Goal: Task Accomplishment & Management: Manage account settings

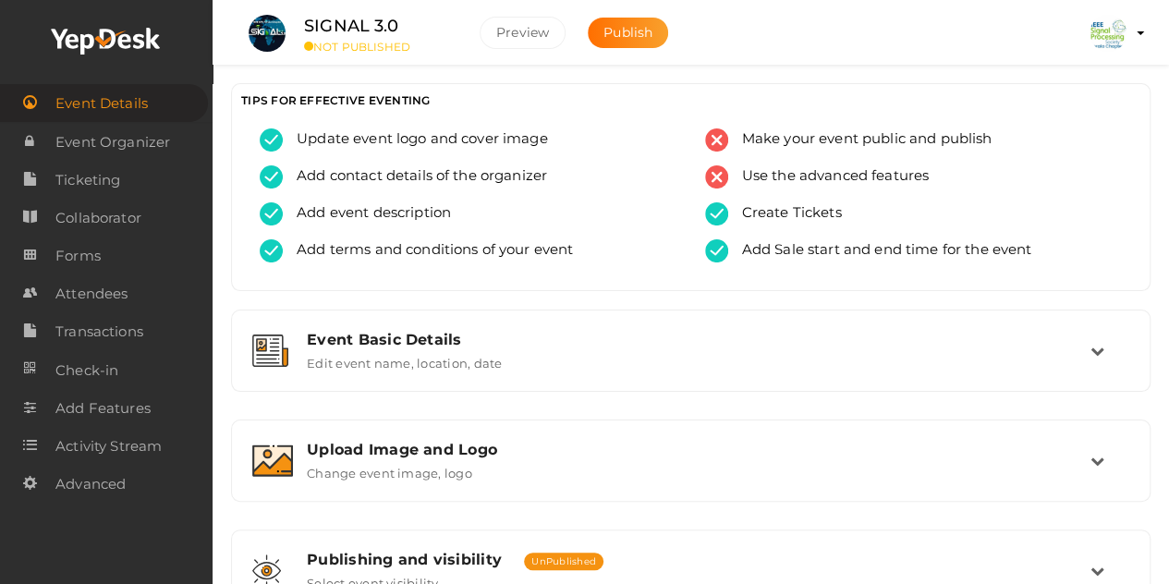
click at [1107, 33] on img at bounding box center [1108, 33] width 37 height 37
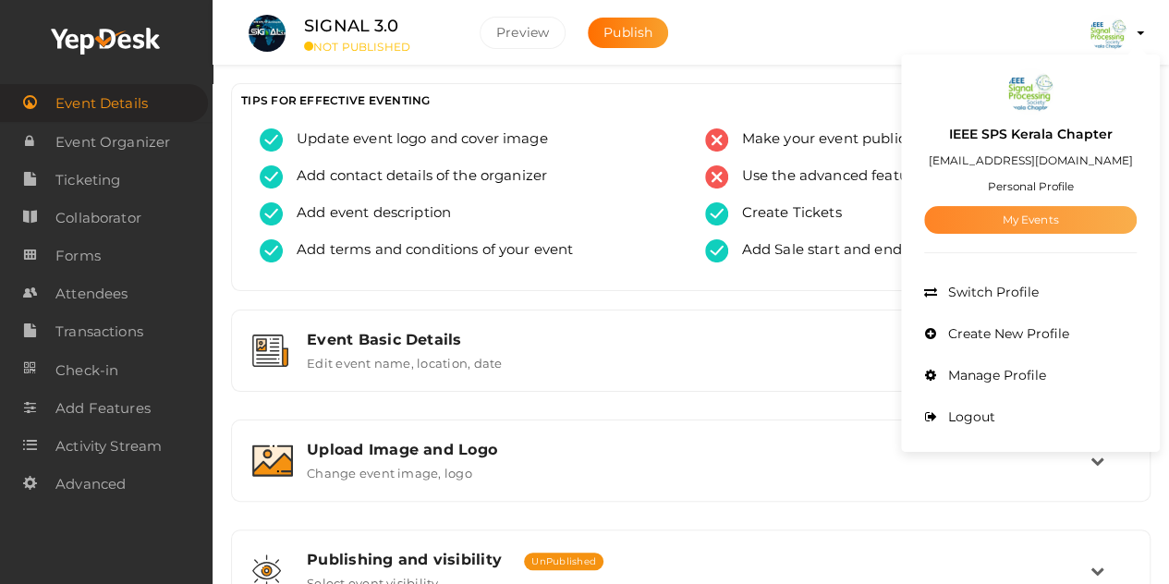
click at [1036, 217] on link "My Events" at bounding box center [1030, 220] width 213 height 28
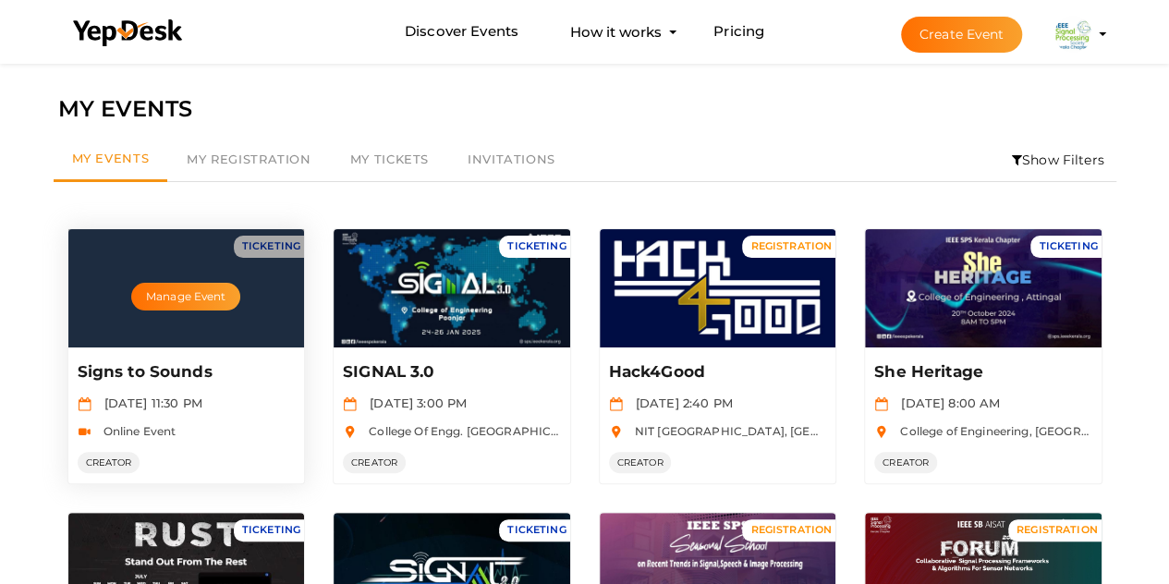
click at [191, 329] on div "Manage Event" at bounding box center [186, 288] width 237 height 118
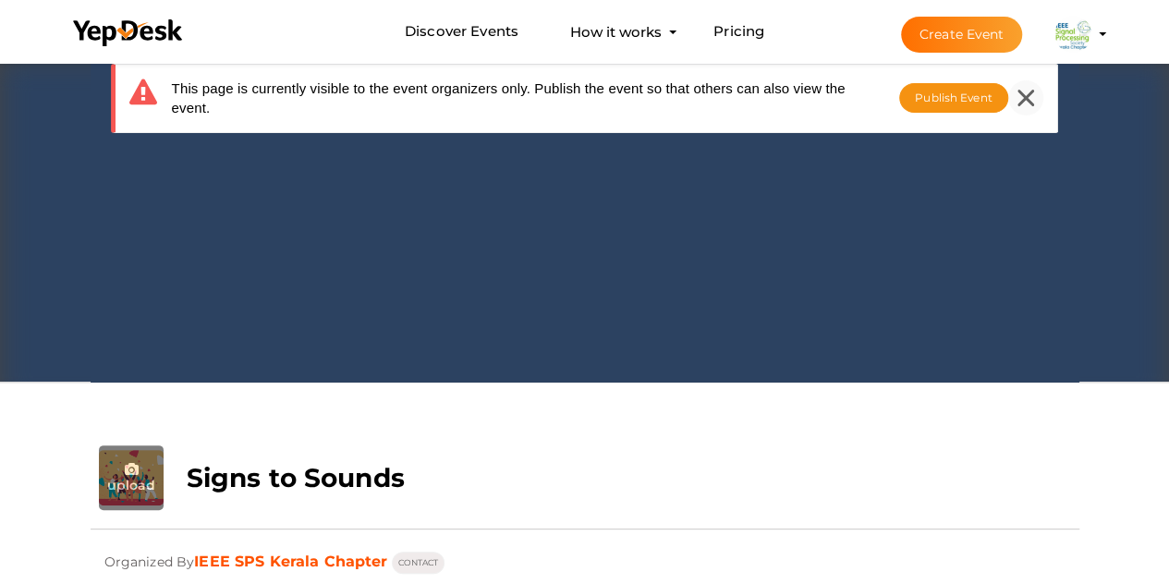
click at [1024, 86] on div at bounding box center [1025, 97] width 35 height 35
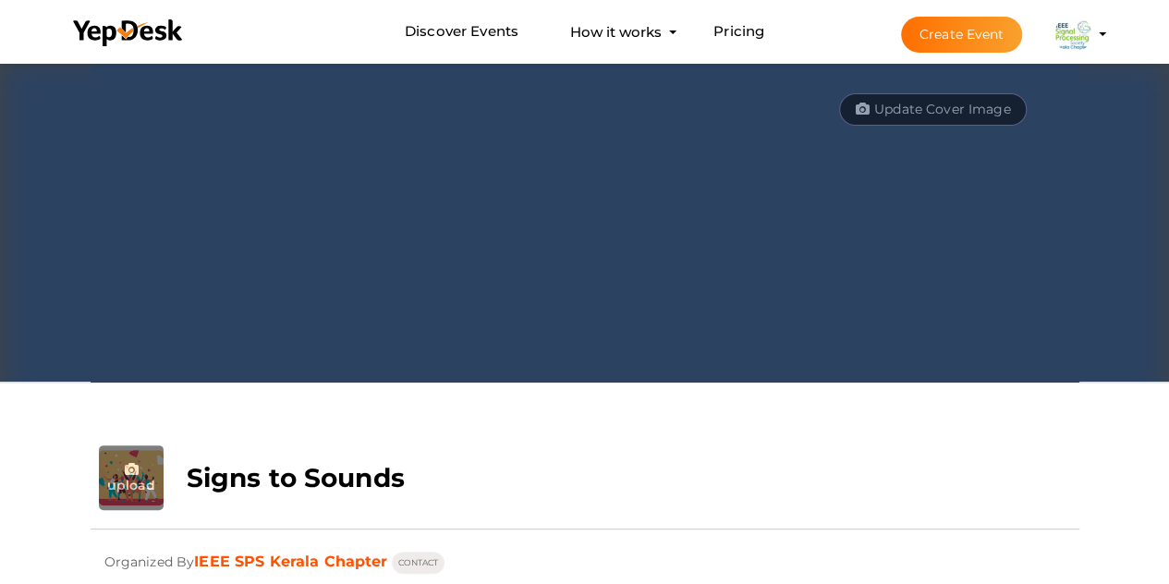
click at [915, 109] on button "Update Cover Image" at bounding box center [933, 109] width 189 height 32
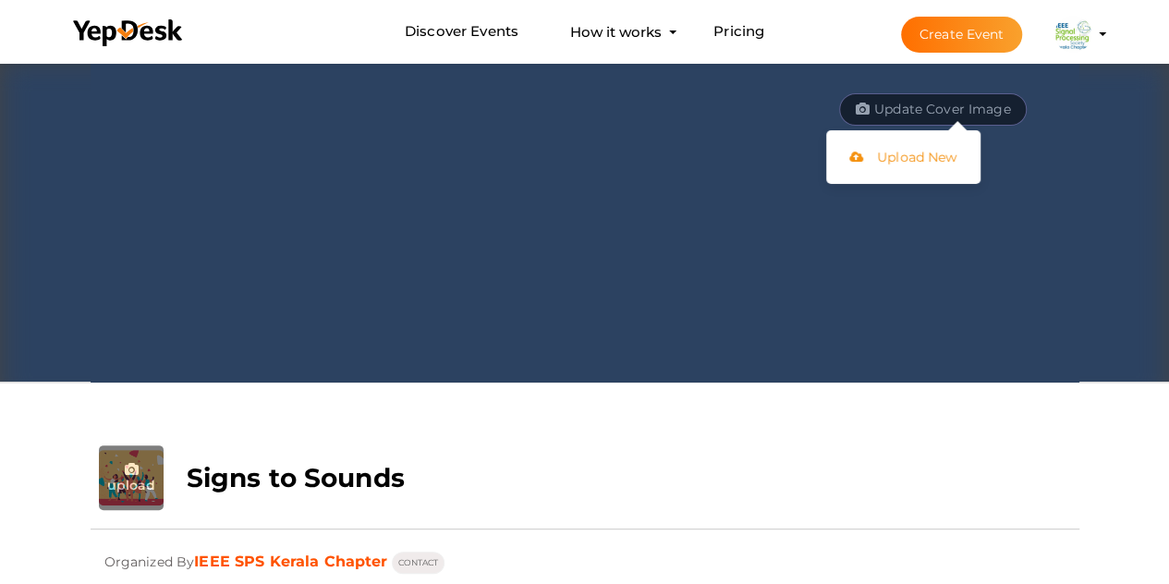
click at [915, 153] on input "file" at bounding box center [926, 158] width 154 height 37
type input "C:\fakepath\cover.jpg"
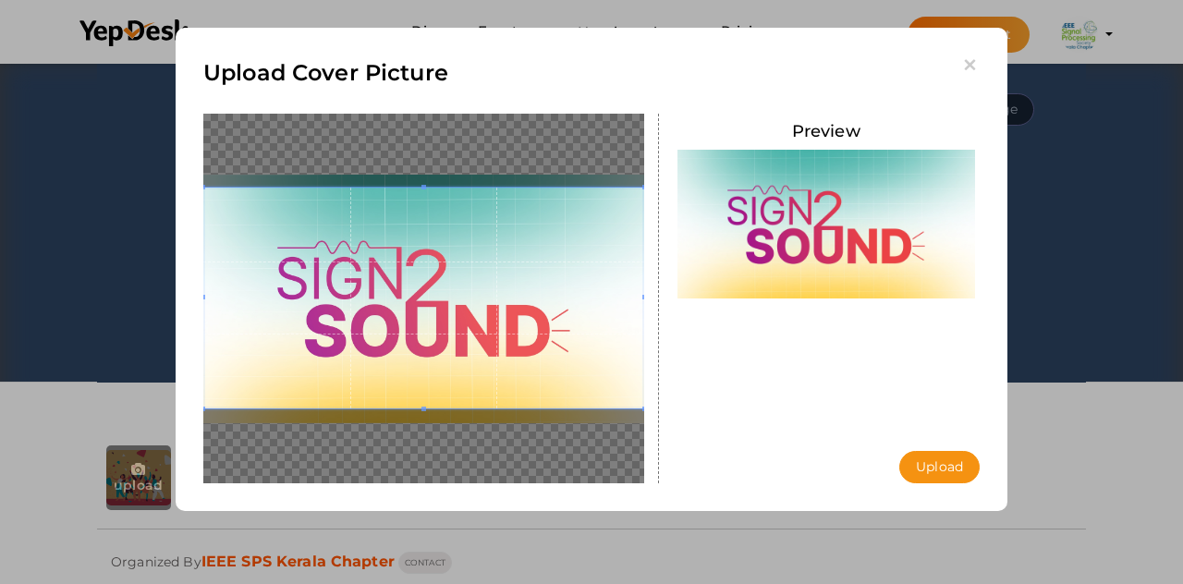
drag, startPoint x: 497, startPoint y: 315, endPoint x: 501, endPoint y: 298, distance: 17.9
click at [501, 298] on span at bounding box center [423, 298] width 441 height 221
click at [956, 458] on button "Upload" at bounding box center [939, 467] width 80 height 32
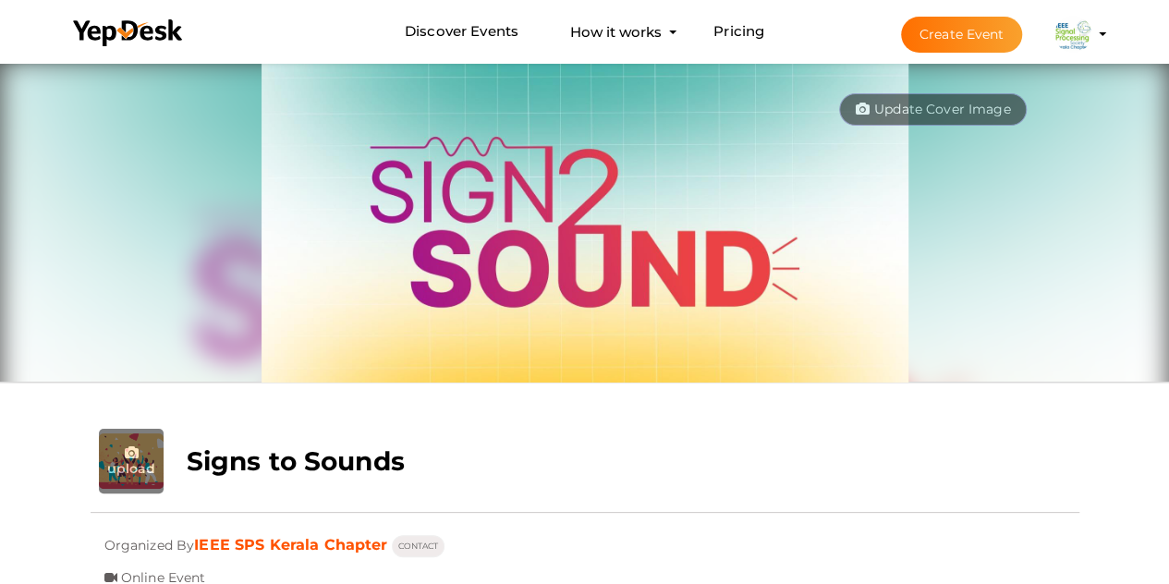
click at [134, 456] on input "file" at bounding box center [131, 461] width 65 height 65
type input "C:\fakepath\signtosiund.jpg"
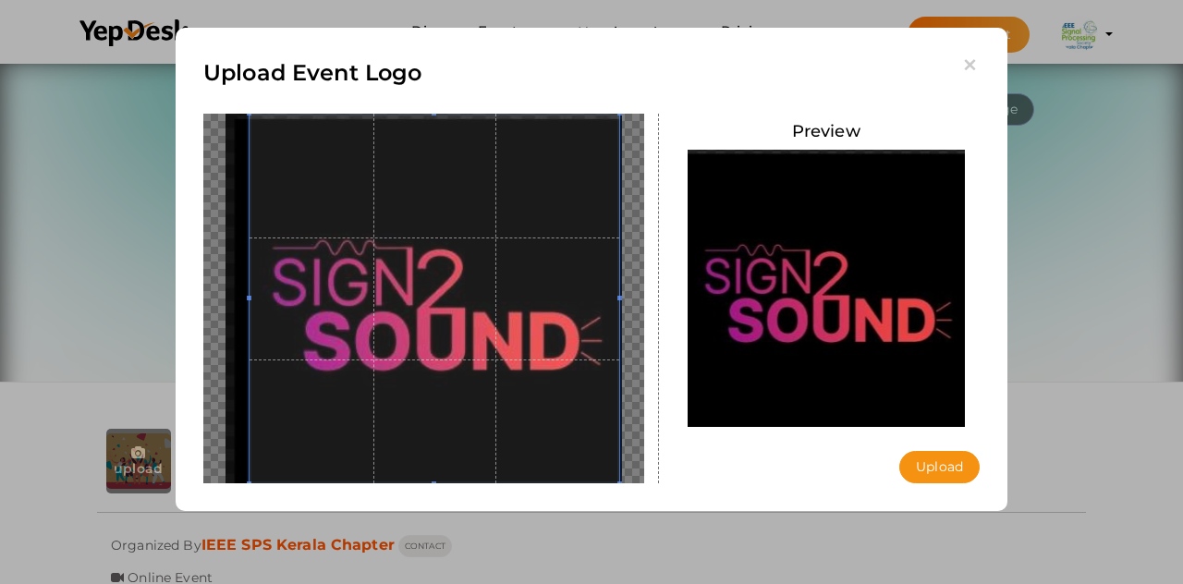
click at [542, 366] on span at bounding box center [435, 299] width 370 height 370
click at [930, 476] on button "Upload" at bounding box center [939, 467] width 80 height 32
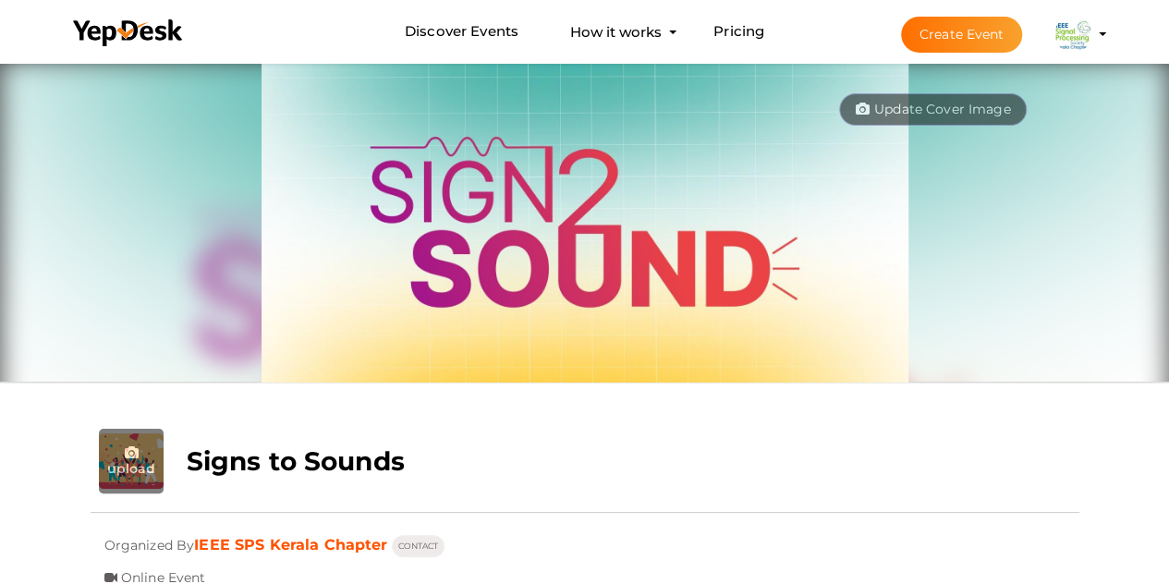
click at [130, 474] on input "file" at bounding box center [131, 461] width 65 height 65
type input "C:\fakepath\signtosiund.jpg"
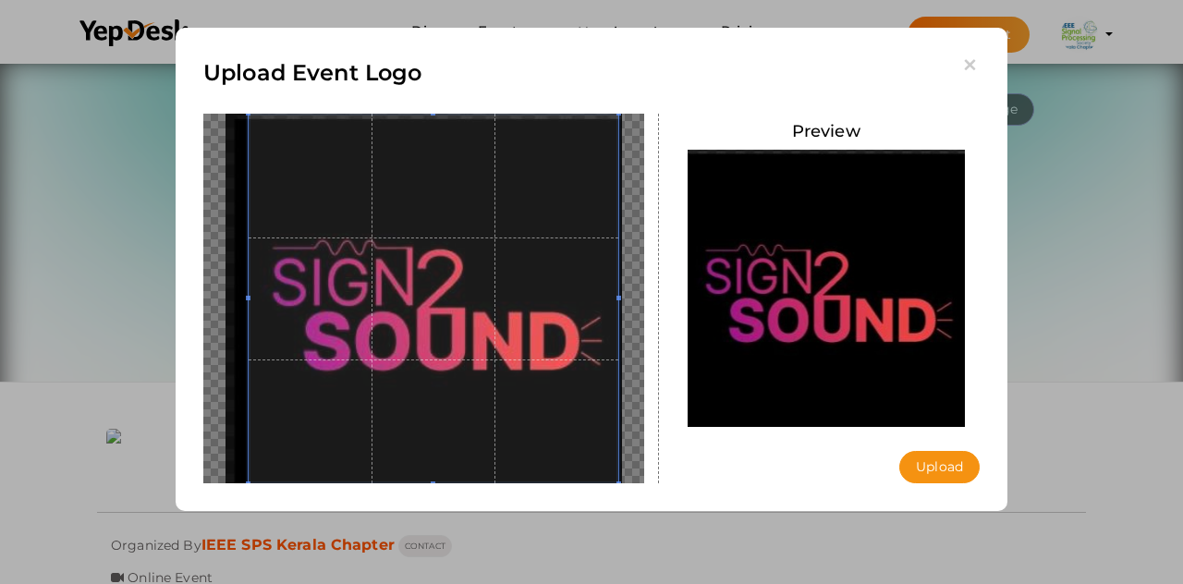
click at [455, 360] on span at bounding box center [434, 299] width 370 height 370
click at [935, 464] on button "Upload" at bounding box center [939, 467] width 80 height 32
